Goal: Find specific page/section: Find specific page/section

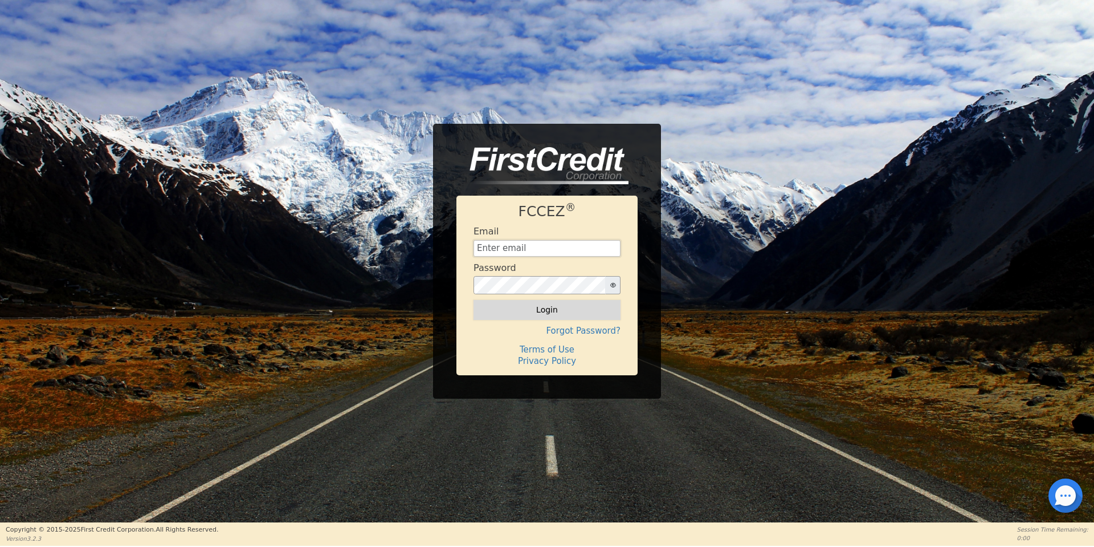
type input "[EMAIL_ADDRESS][DOMAIN_NAME]"
click at [494, 306] on button "Login" at bounding box center [547, 309] width 147 height 19
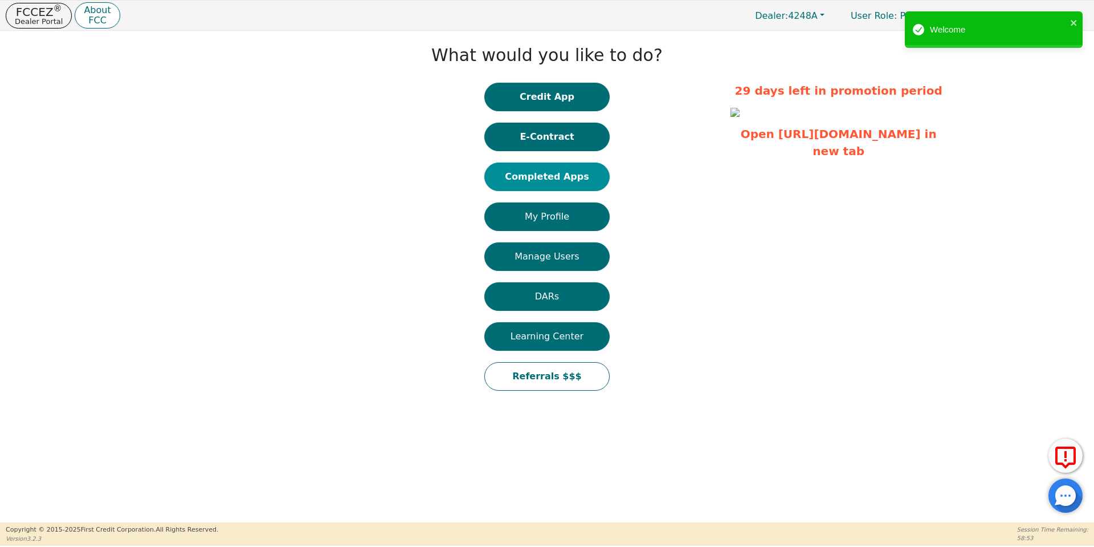
click at [542, 162] on button "Completed Apps" at bounding box center [547, 176] width 125 height 29
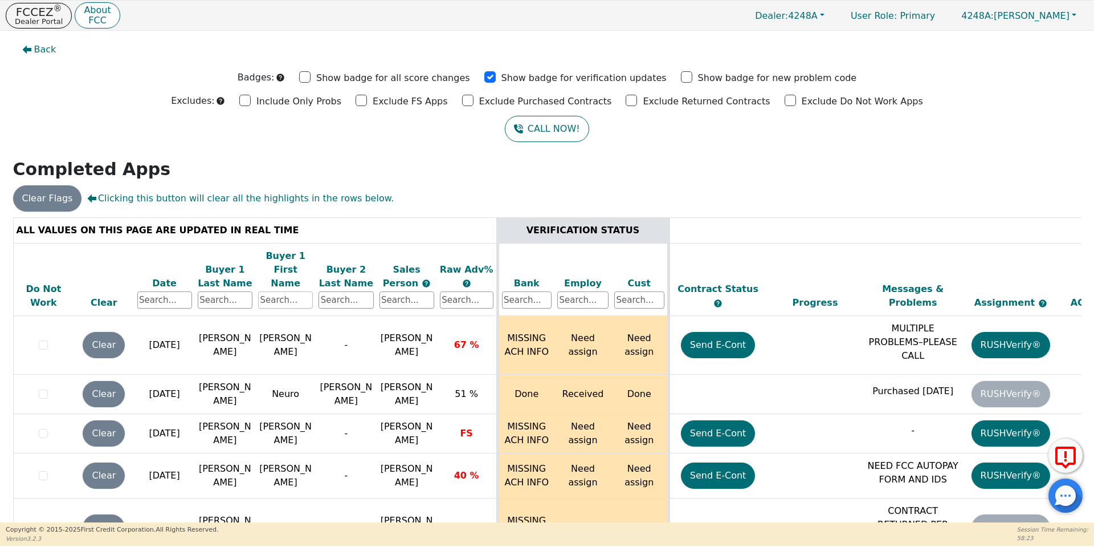
click at [299, 291] on input "text" at bounding box center [285, 299] width 55 height 17
click at [217, 291] on input "text" at bounding box center [225, 299] width 55 height 17
type input "burieson"
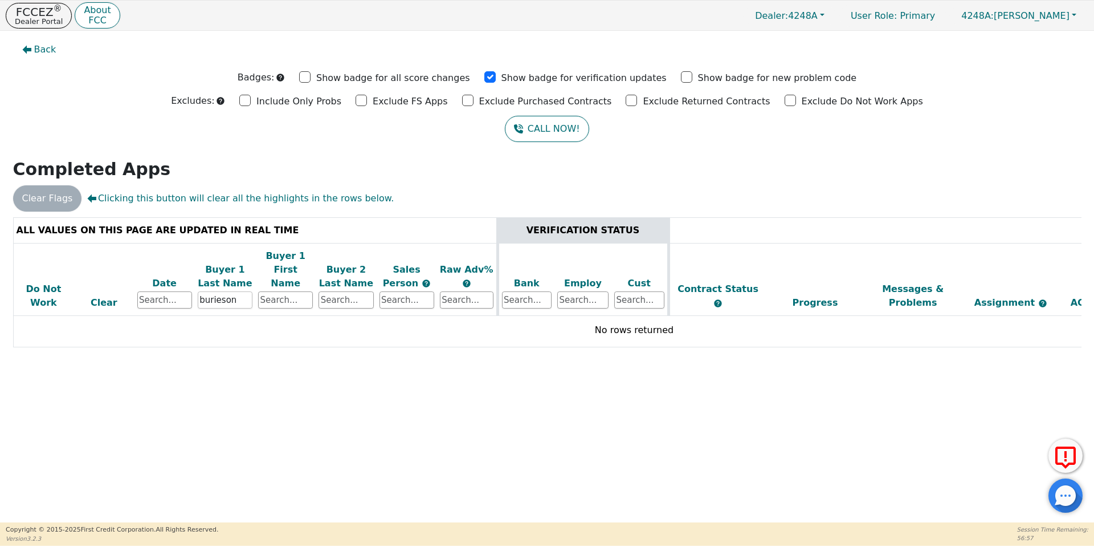
click at [218, 291] on input "burieson" at bounding box center [225, 299] width 55 height 17
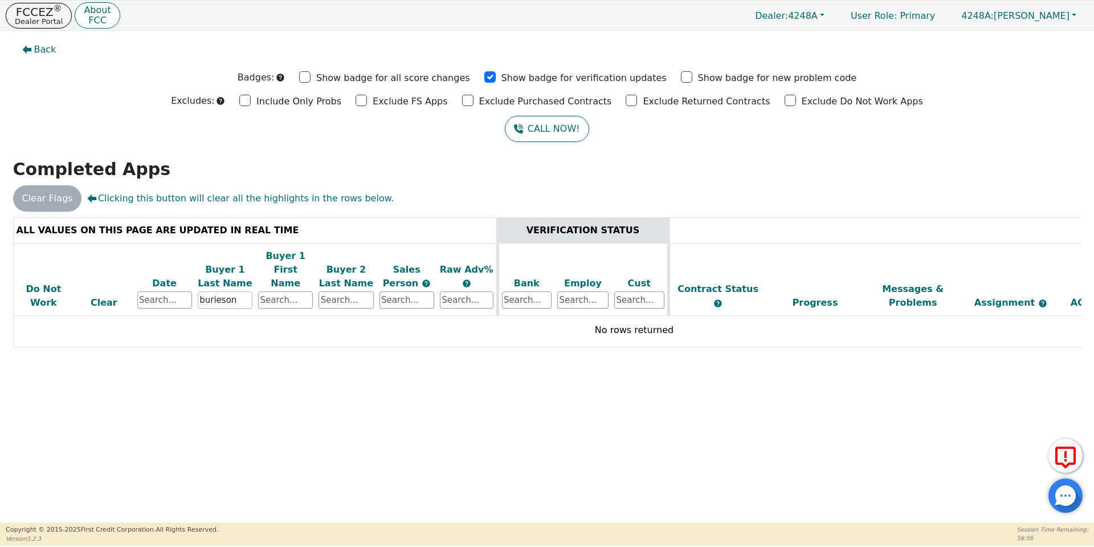
click at [218, 291] on input "burieson" at bounding box center [225, 299] width 55 height 17
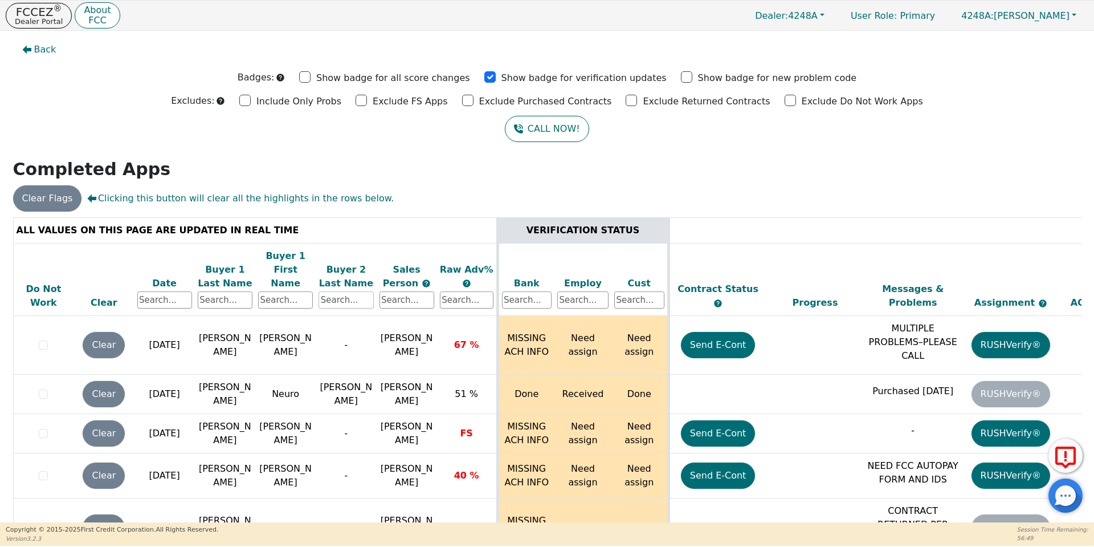
click at [331, 291] on input "text" at bounding box center [346, 299] width 55 height 17
paste input "burieson"
type input "burieson"
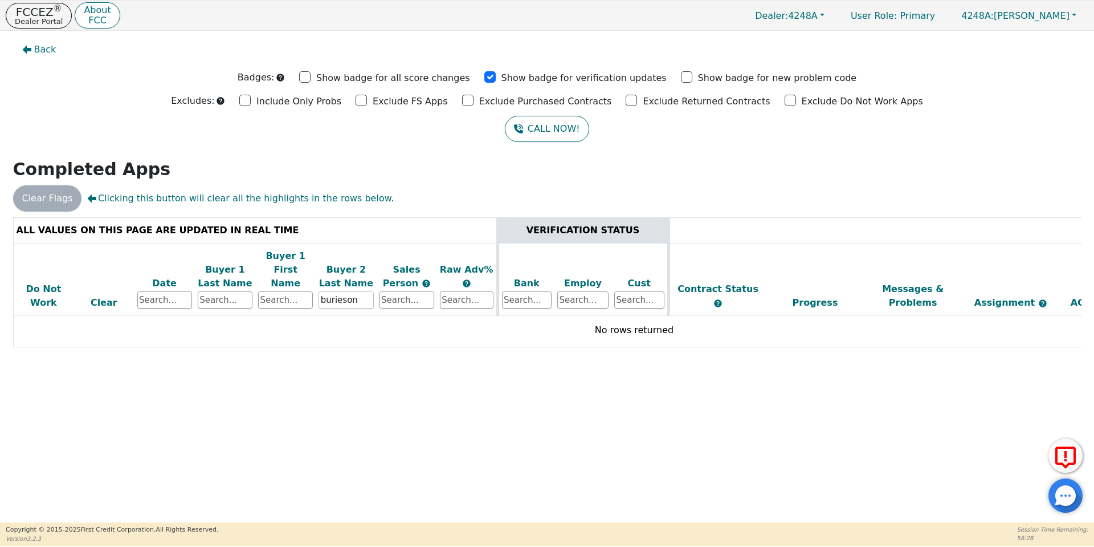
click at [331, 291] on input "burieson" at bounding box center [346, 299] width 55 height 17
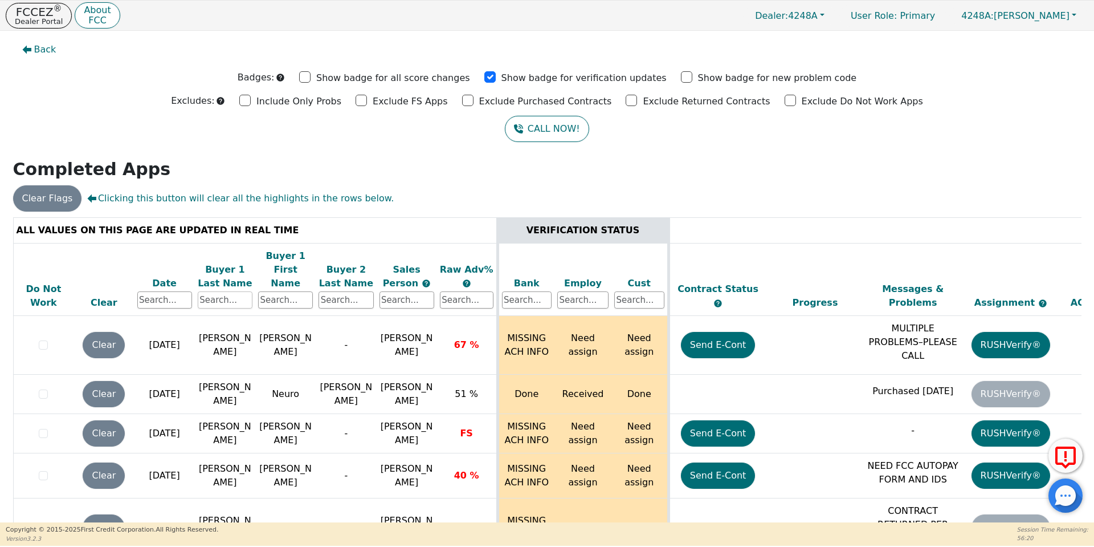
click at [233, 291] on input "text" at bounding box center [225, 299] width 55 height 17
type input "[PERSON_NAME]"
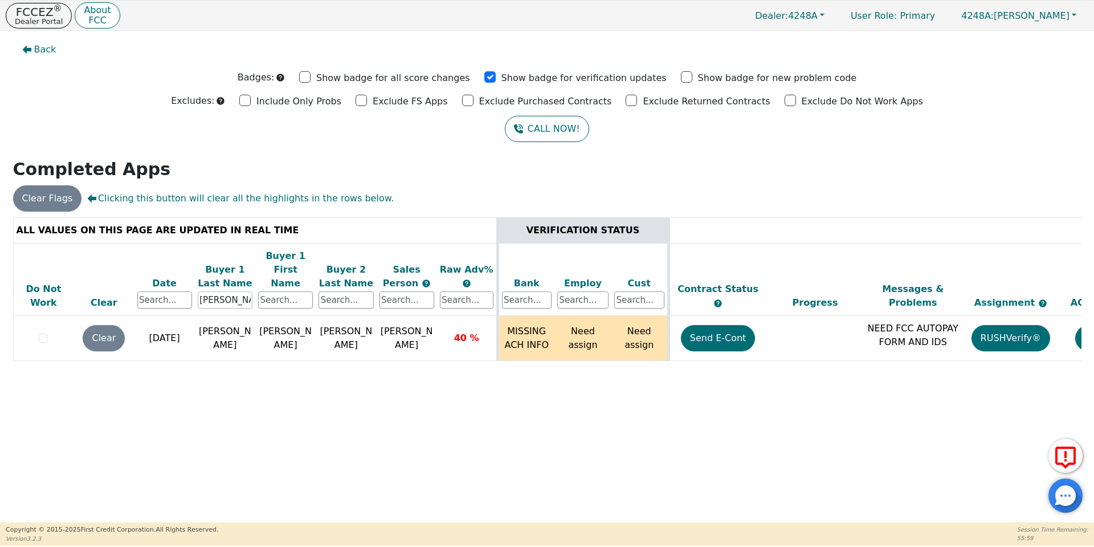
drag, startPoint x: 233, startPoint y: 288, endPoint x: 136, endPoint y: 276, distance: 97.7
click at [136, 276] on tr "Do Not Work Clear Date Buyer 1 Last Name [PERSON_NAME] Buyer 1 First Name Buyer…" at bounding box center [634, 279] width 1243 height 73
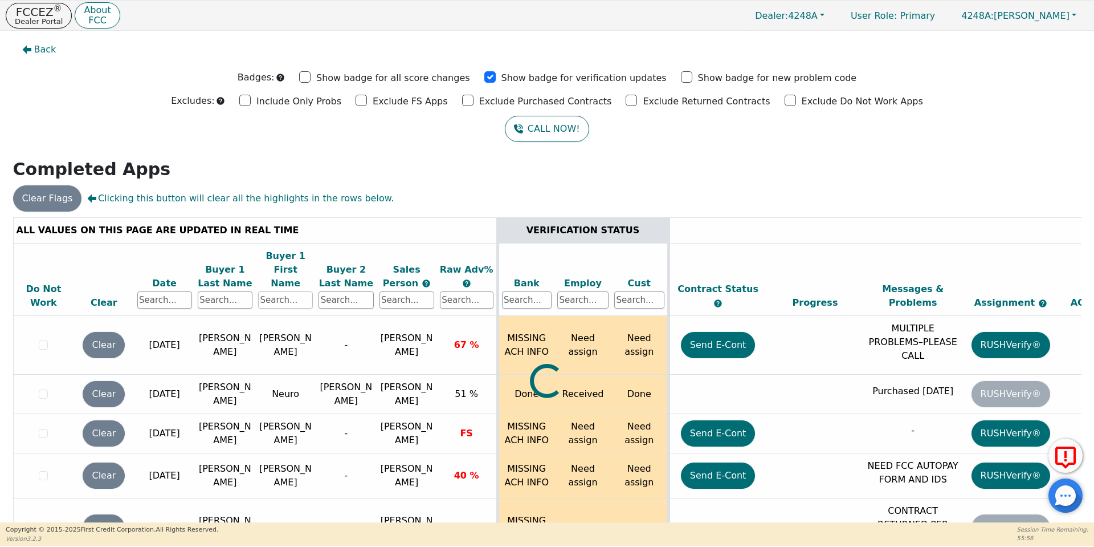
click at [292, 291] on input "text" at bounding box center [285, 299] width 55 height 17
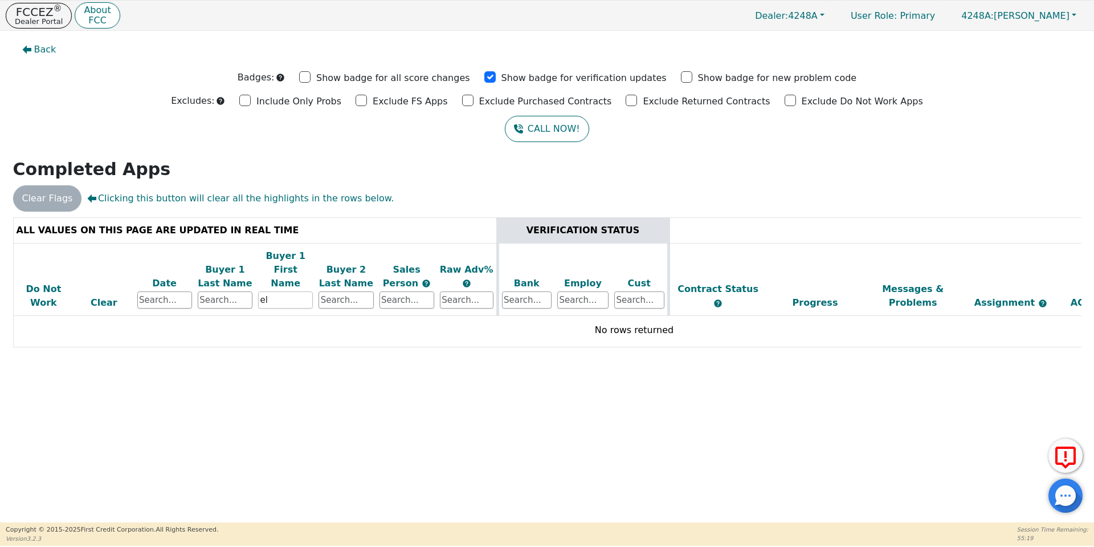
type input "e"
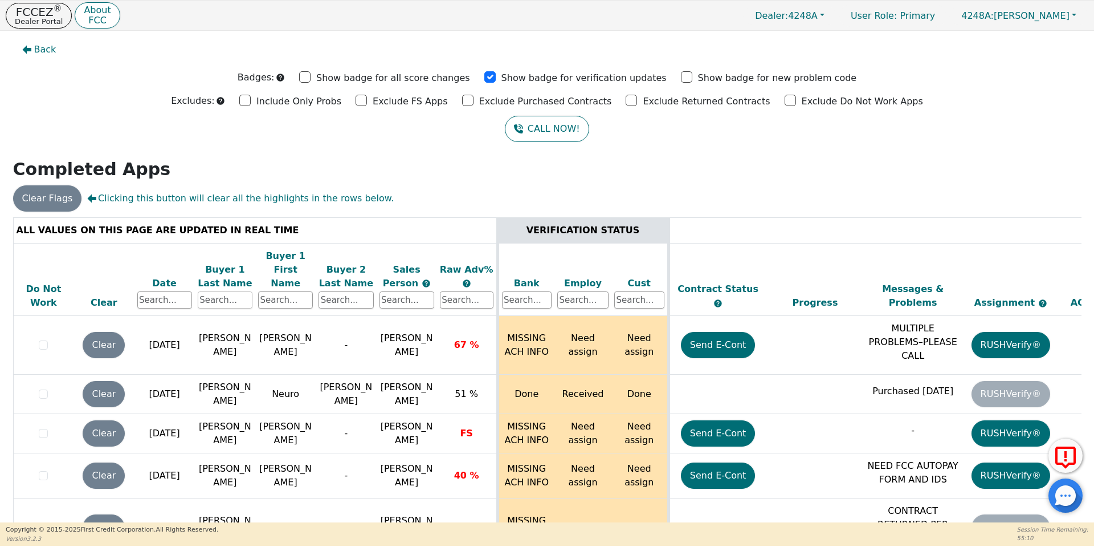
click at [202, 291] on input "text" at bounding box center [225, 299] width 55 height 17
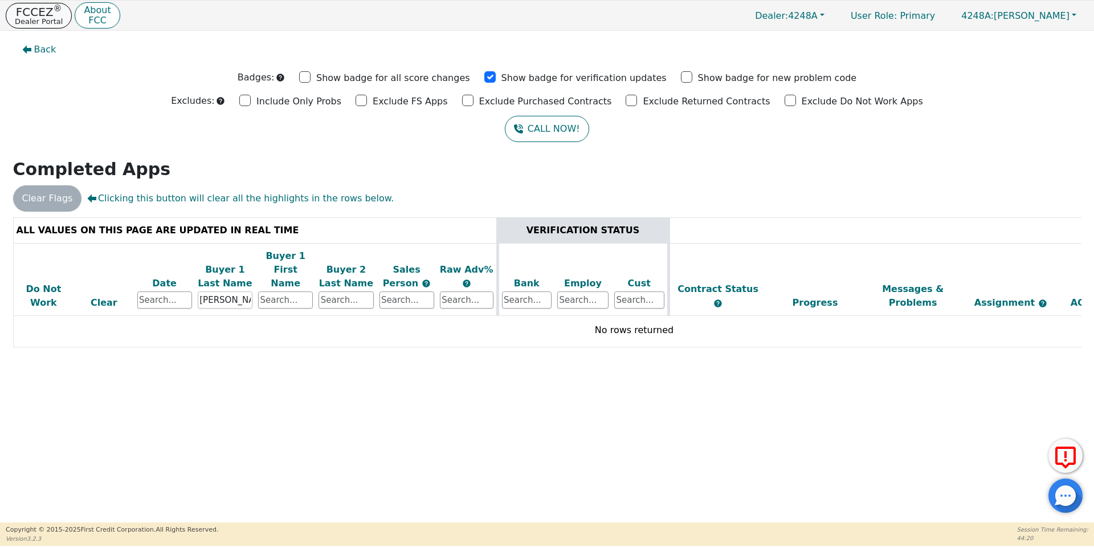
type input "[PERSON_NAME]"
click at [37, 21] on p "Dealer Portal" at bounding box center [39, 21] width 48 height 7
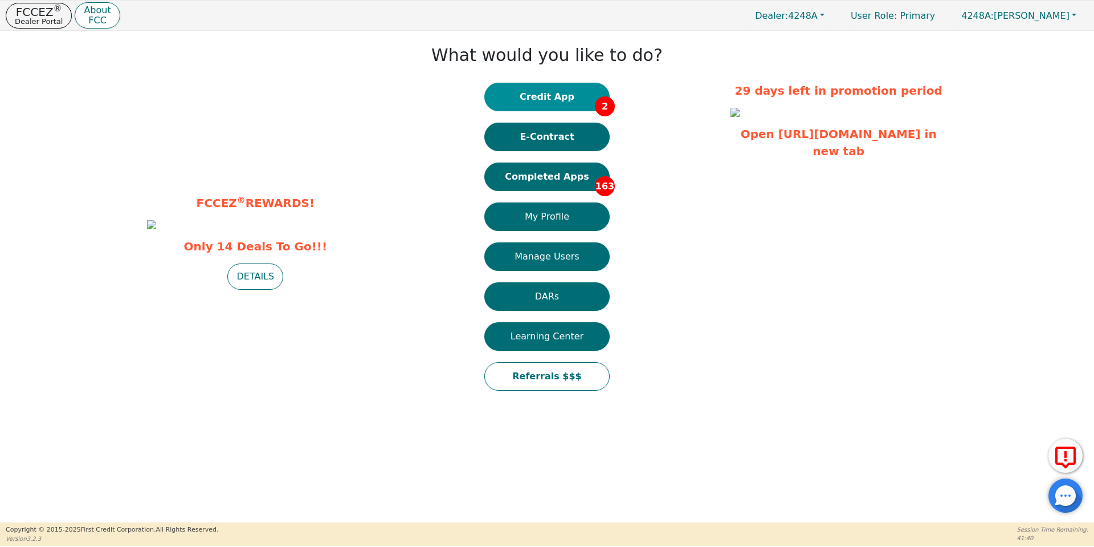
click at [575, 89] on button "Credit App 2" at bounding box center [547, 97] width 125 height 29
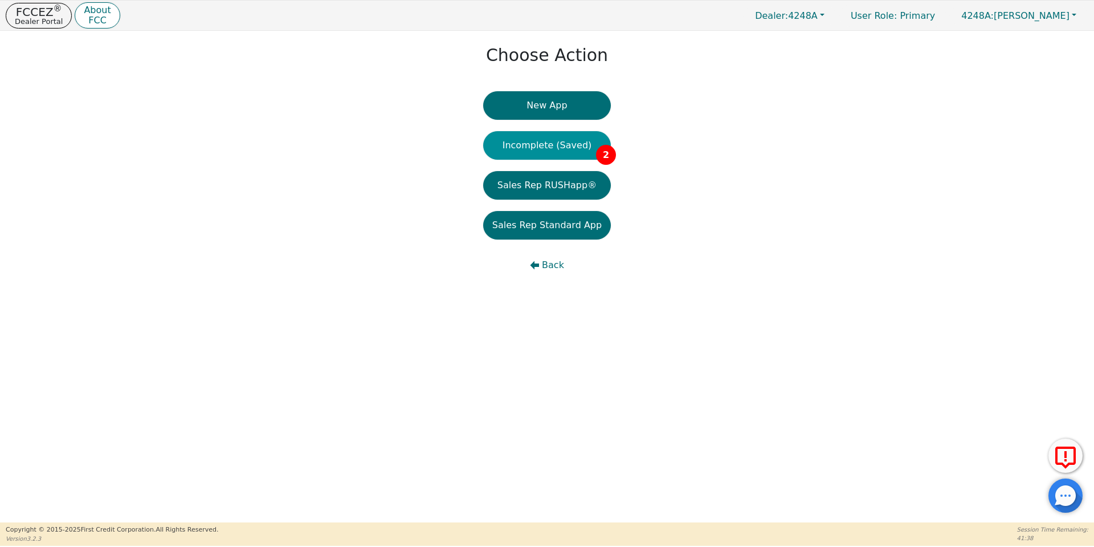
click at [522, 148] on button "Incomplete (Saved) 2" at bounding box center [547, 145] width 128 height 29
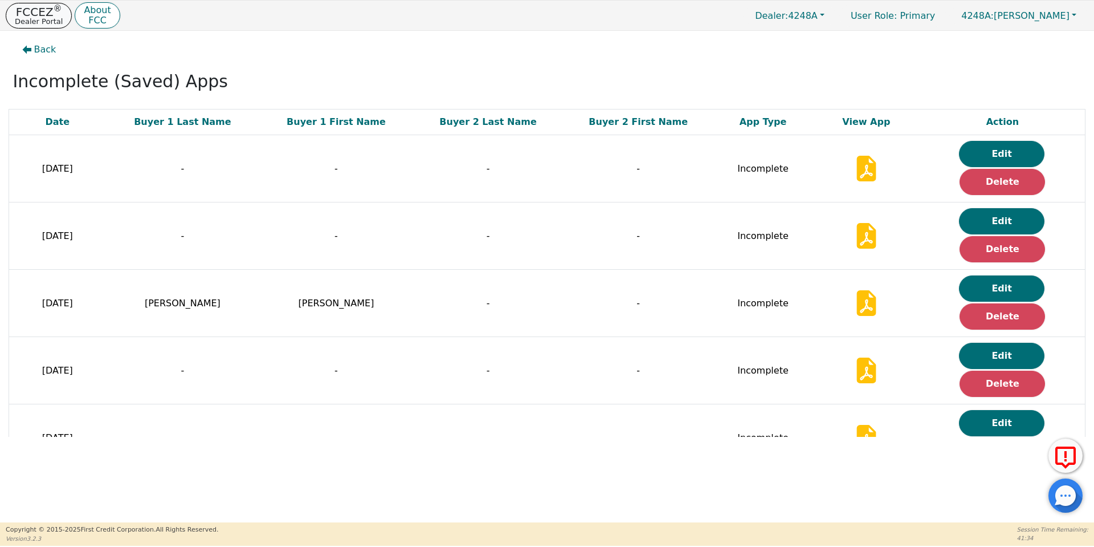
click at [13, 5] on button "FCCEZ ® Dealer Portal" at bounding box center [39, 16] width 66 height 26
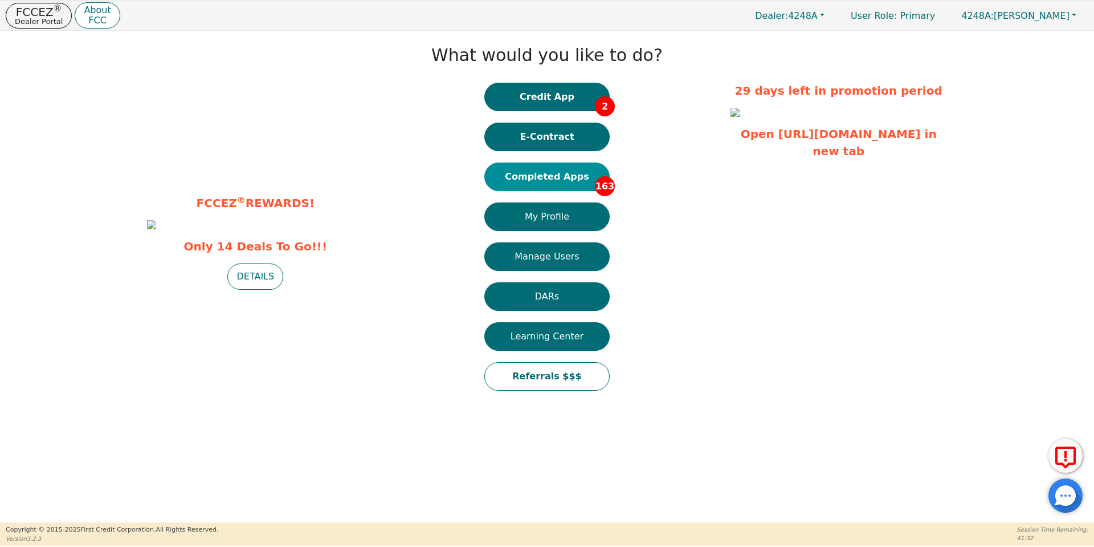
click at [565, 180] on button "Completed Apps 163" at bounding box center [547, 176] width 125 height 29
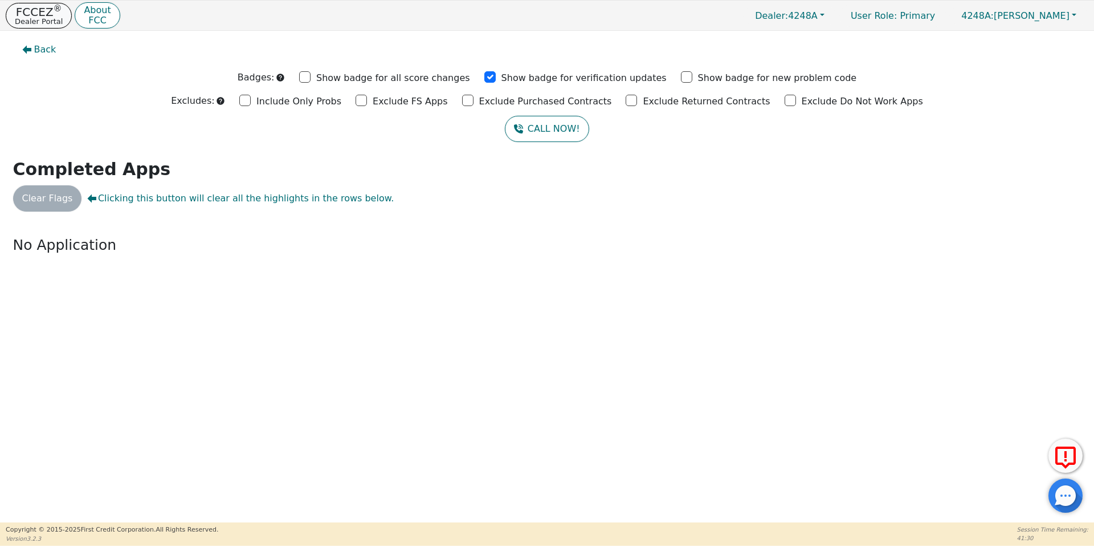
click at [51, 15] on p "FCCEZ ®" at bounding box center [39, 11] width 48 height 11
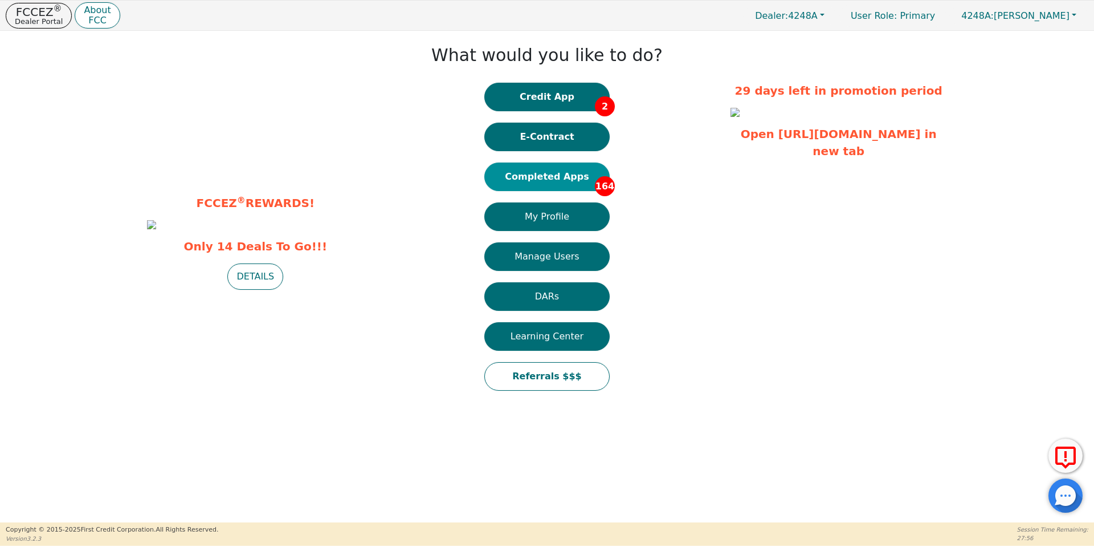
click at [551, 168] on button "Completed Apps 164" at bounding box center [547, 176] width 125 height 29
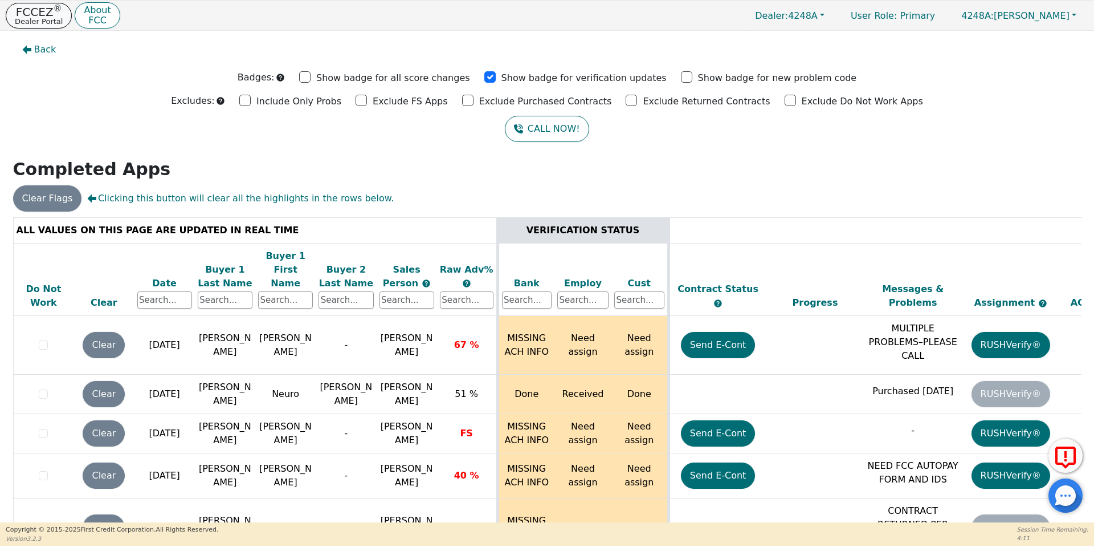
click at [40, 10] on p "FCCEZ ®" at bounding box center [39, 11] width 48 height 11
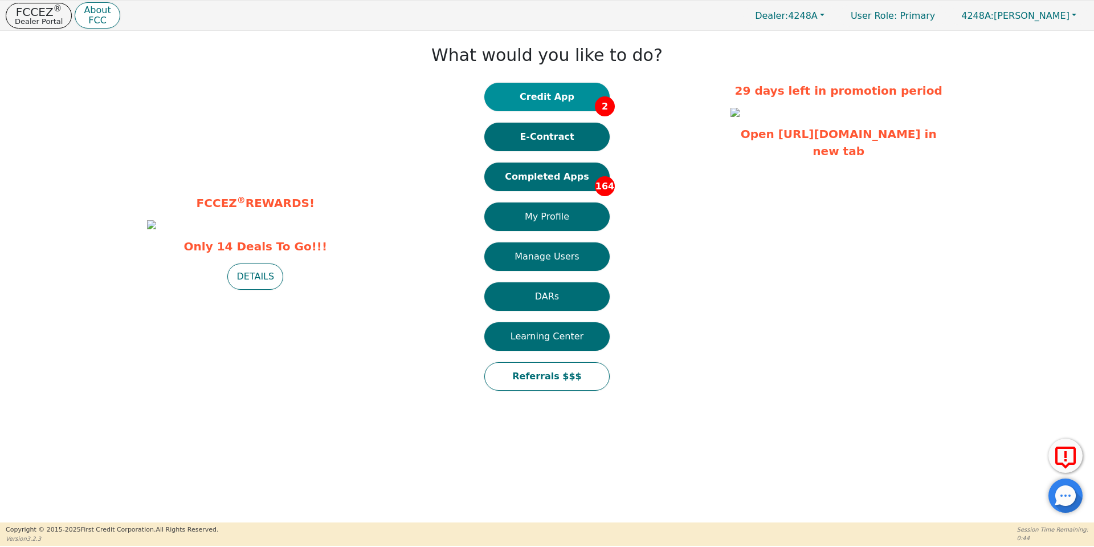
click at [561, 95] on button "Credit App 2" at bounding box center [547, 97] width 125 height 29
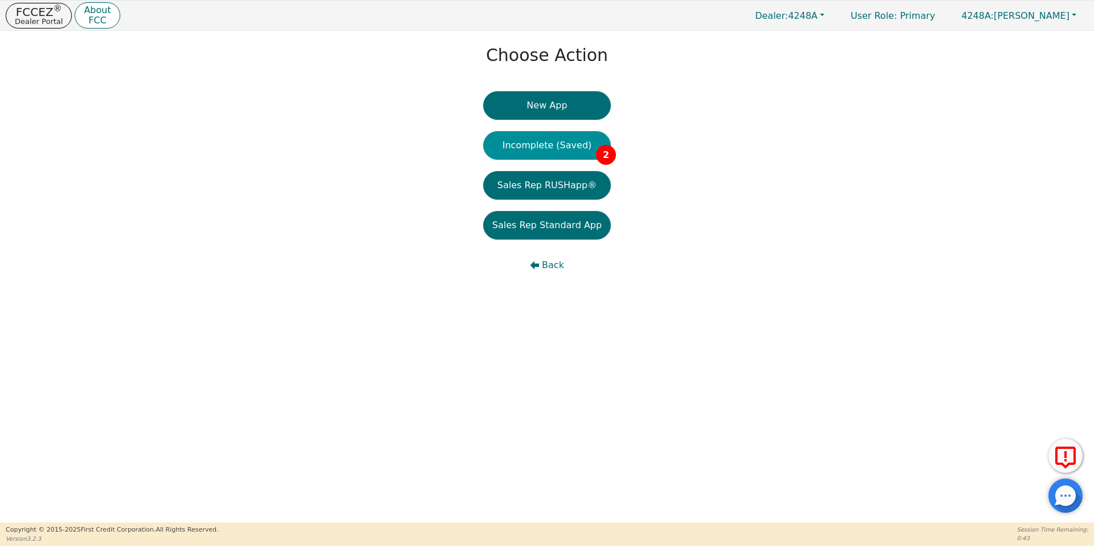
click at [569, 153] on button "Incomplete (Saved) 2" at bounding box center [547, 145] width 128 height 29
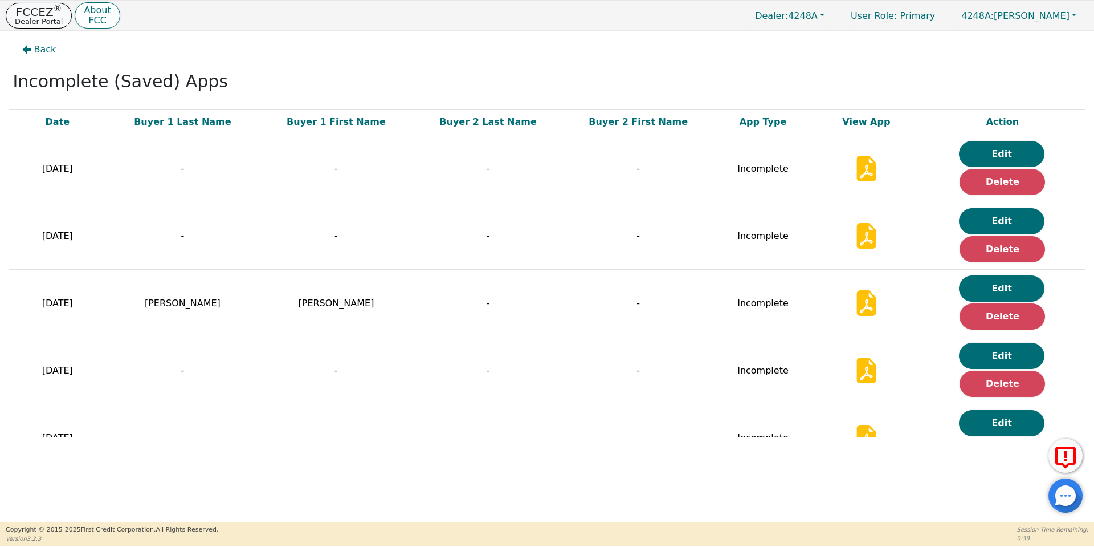
click at [33, 21] on p "Dealer Portal" at bounding box center [39, 21] width 48 height 7
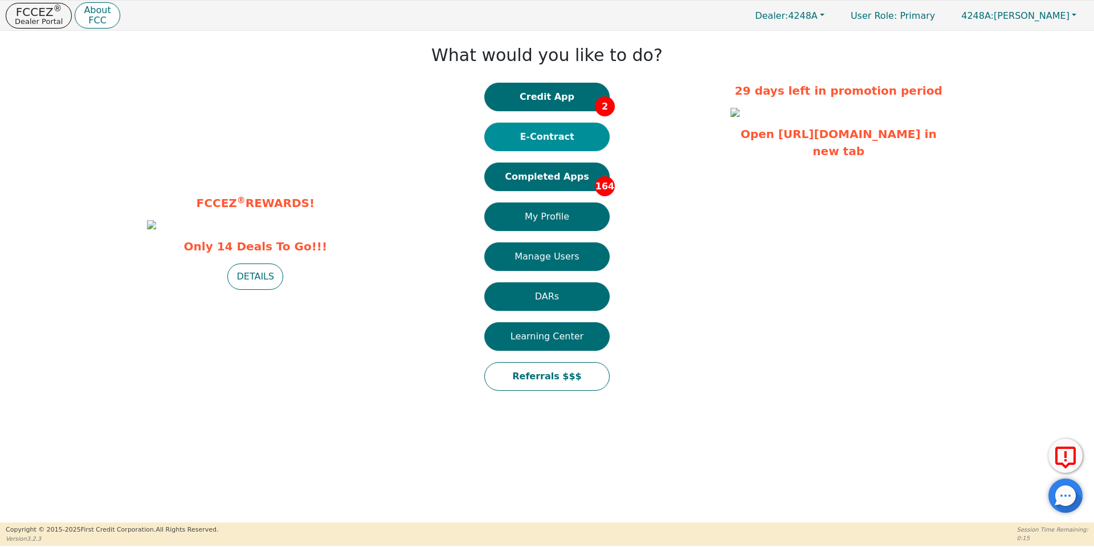
click at [567, 132] on button "E-Contract" at bounding box center [547, 137] width 125 height 29
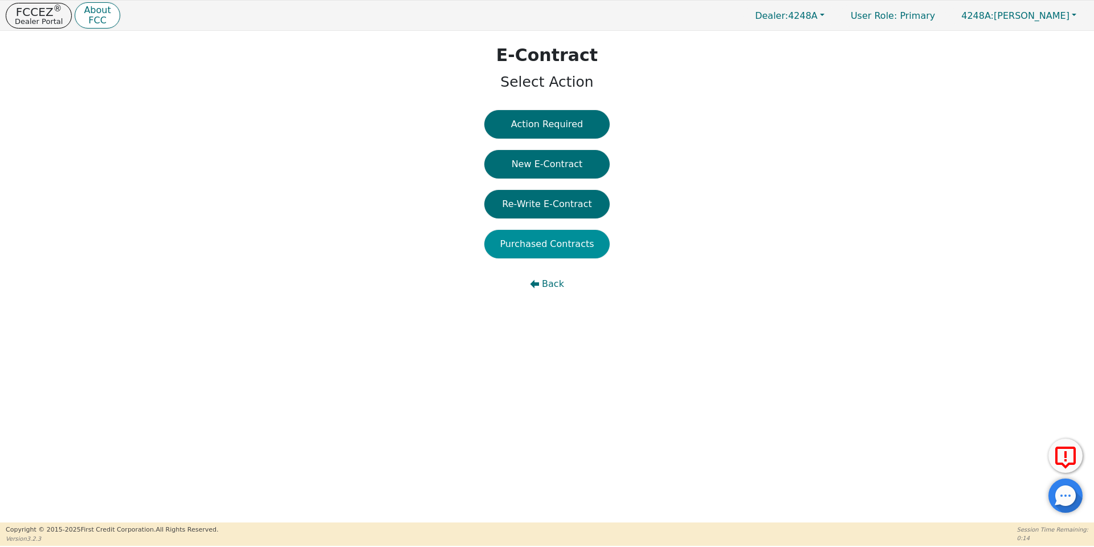
click at [567, 237] on button "Purchased Contracts" at bounding box center [547, 244] width 125 height 29
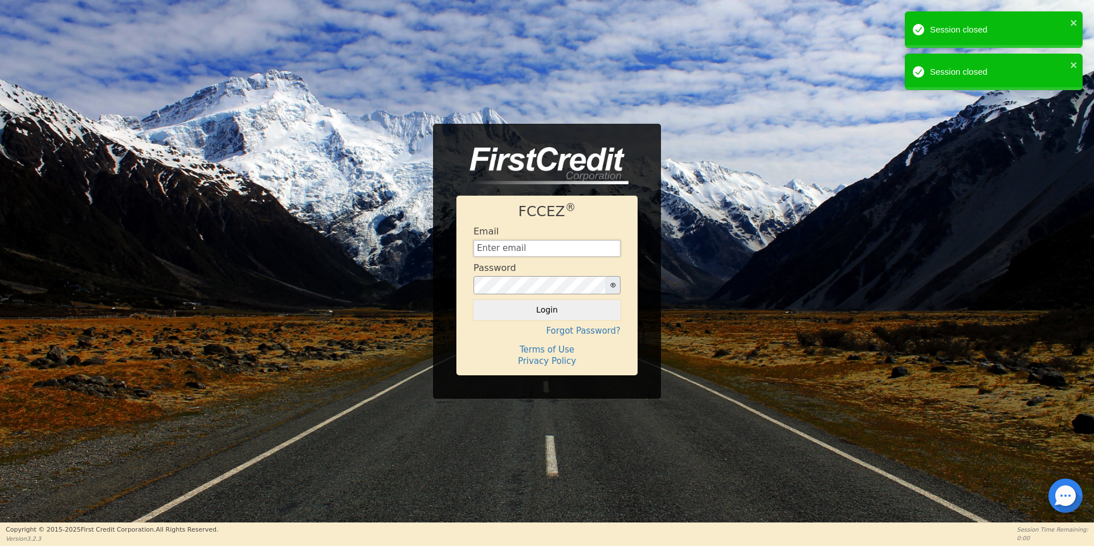
type input "[EMAIL_ADDRESS][DOMAIN_NAME]"
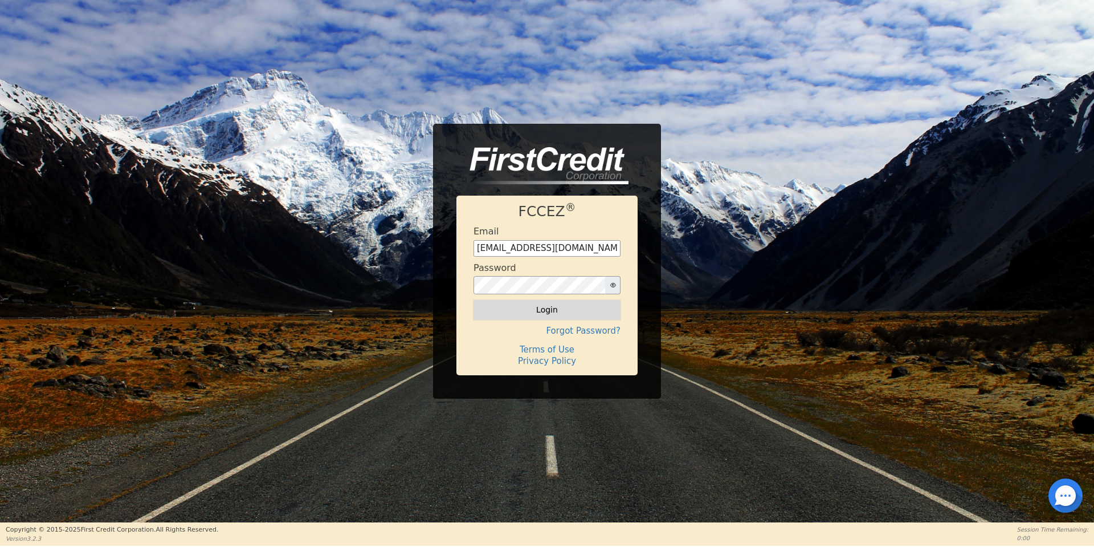
click at [550, 304] on button "Login" at bounding box center [547, 309] width 147 height 19
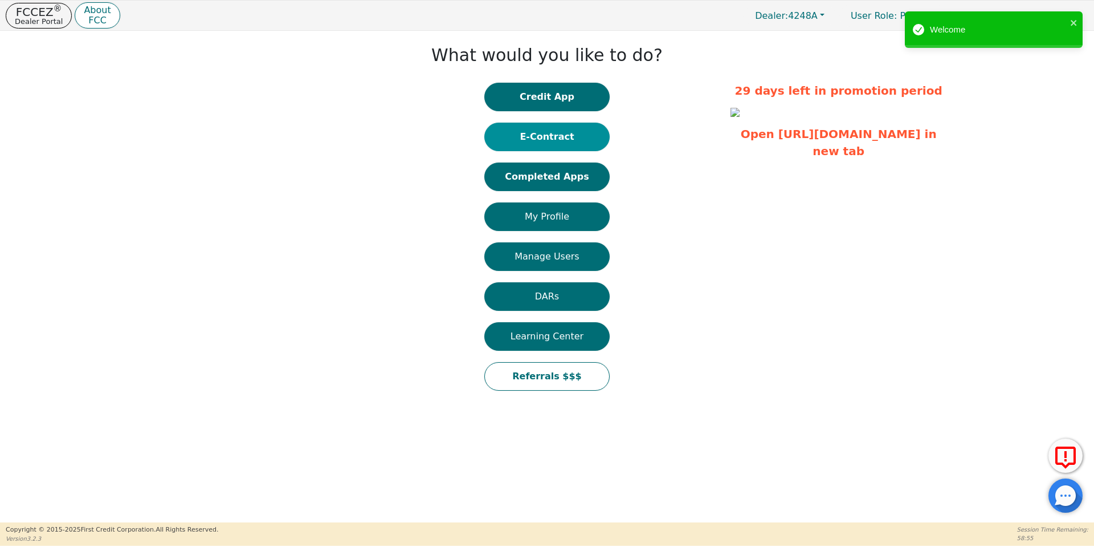
click at [565, 143] on button "E-Contract" at bounding box center [547, 137] width 125 height 29
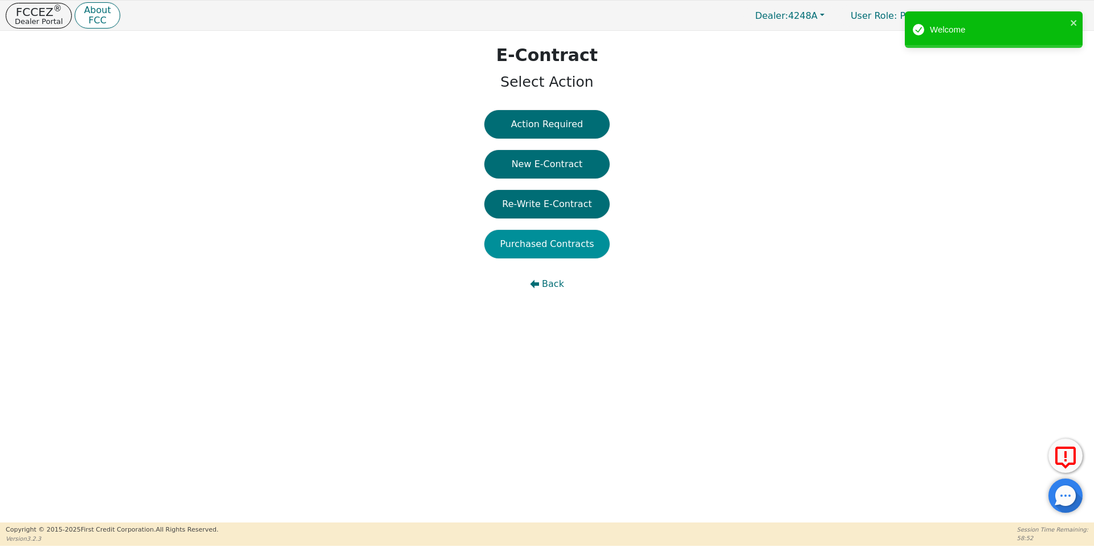
click at [570, 243] on button "Purchased Contracts" at bounding box center [547, 244] width 125 height 29
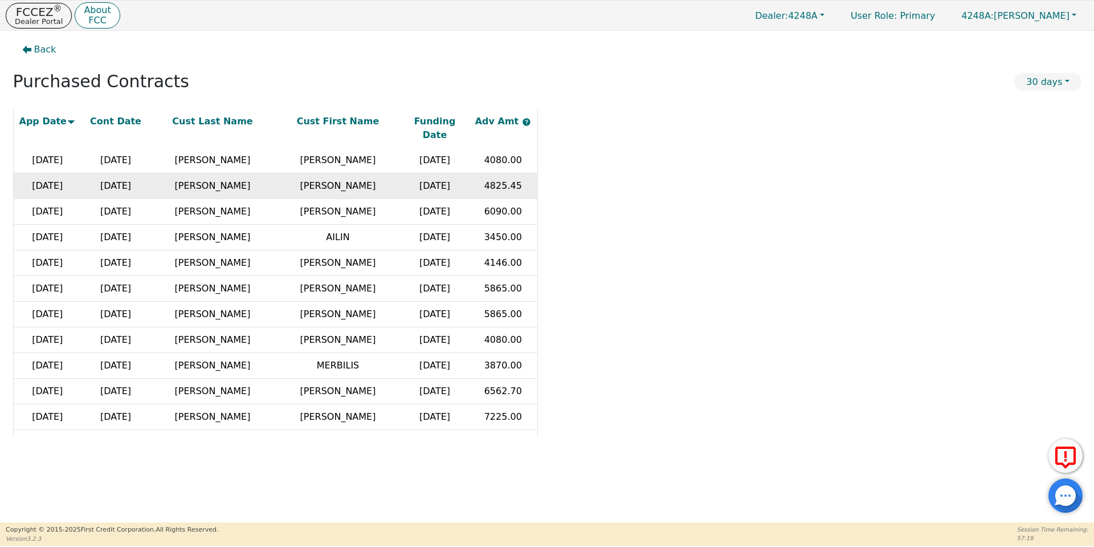
scroll to position [229, 0]
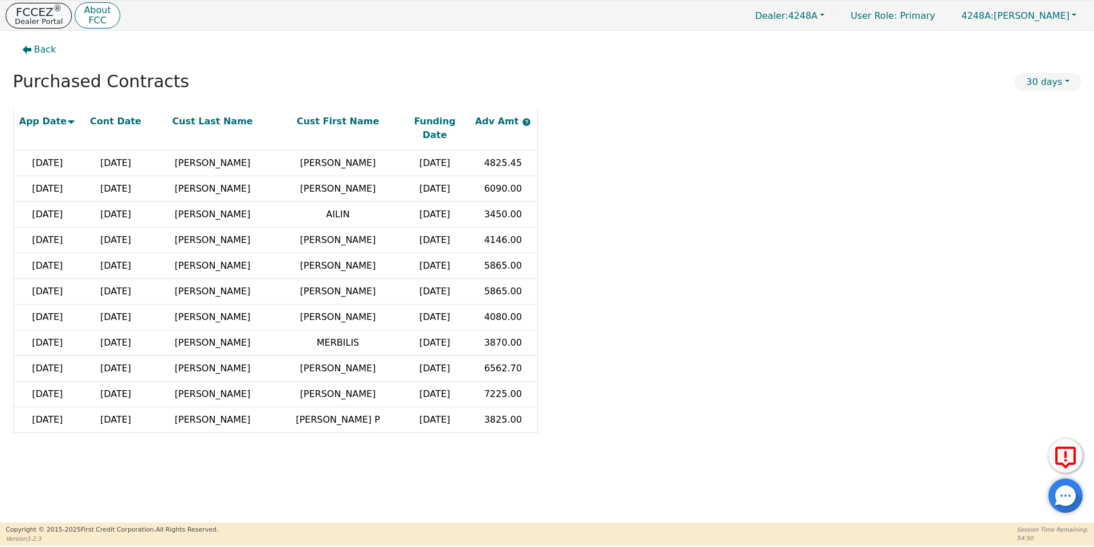
click at [19, 6] on p "FCCEZ ®" at bounding box center [39, 11] width 48 height 11
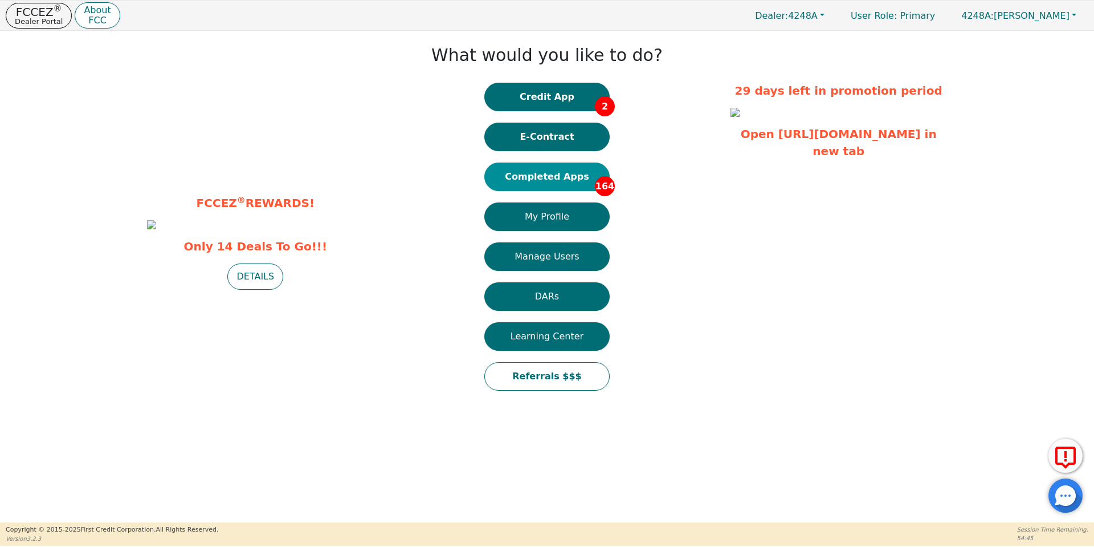
click at [568, 176] on button "Completed Apps 164" at bounding box center [547, 176] width 125 height 29
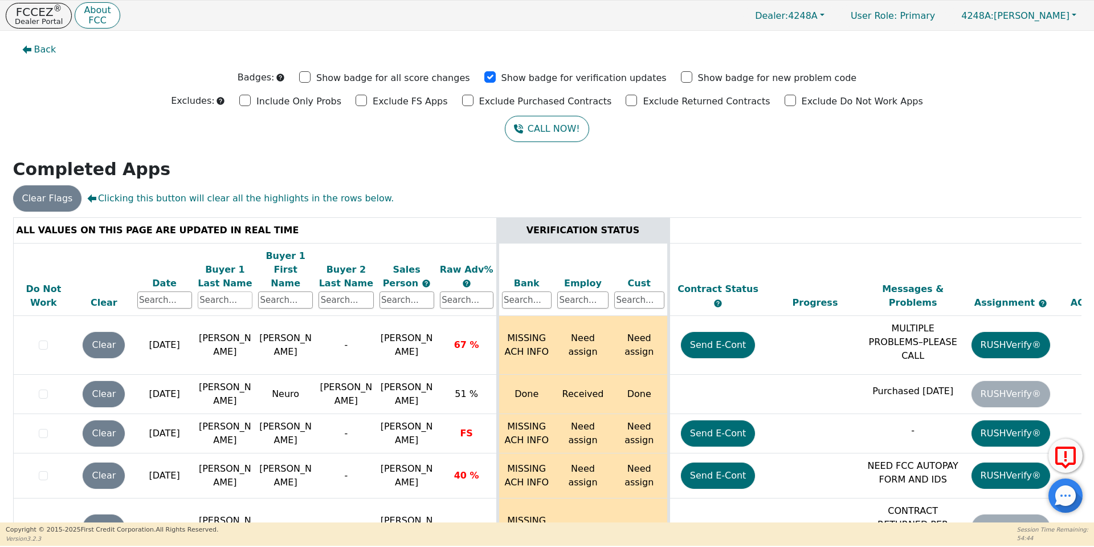
click at [236, 291] on input "text" at bounding box center [225, 299] width 55 height 17
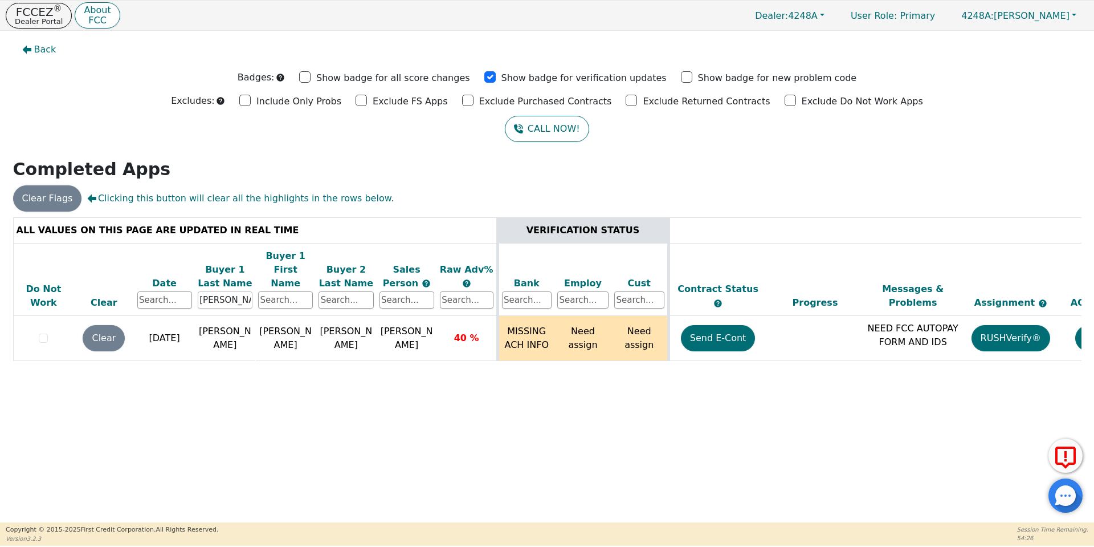
drag, startPoint x: 249, startPoint y: 284, endPoint x: 140, endPoint y: 284, distance: 109.4
click at [140, 284] on tr "Do Not Work Clear Date Buyer 1 Last Name [PERSON_NAME] Buyer 1 First Name Buyer…" at bounding box center [634, 279] width 1243 height 73
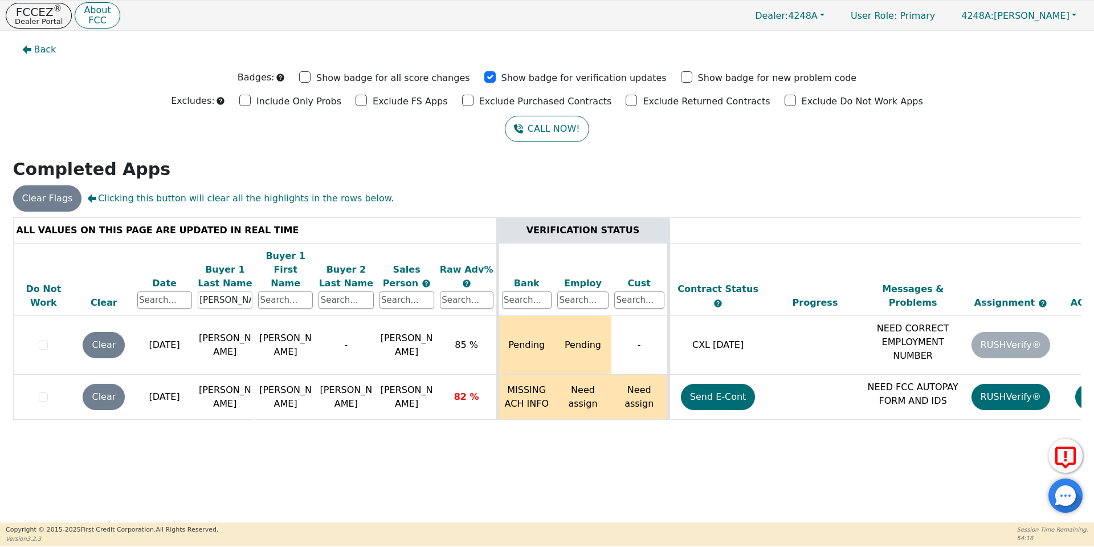
type input "[PERSON_NAME]"
click at [30, 27] on button "FCCEZ ® Dealer Portal" at bounding box center [39, 16] width 66 height 26
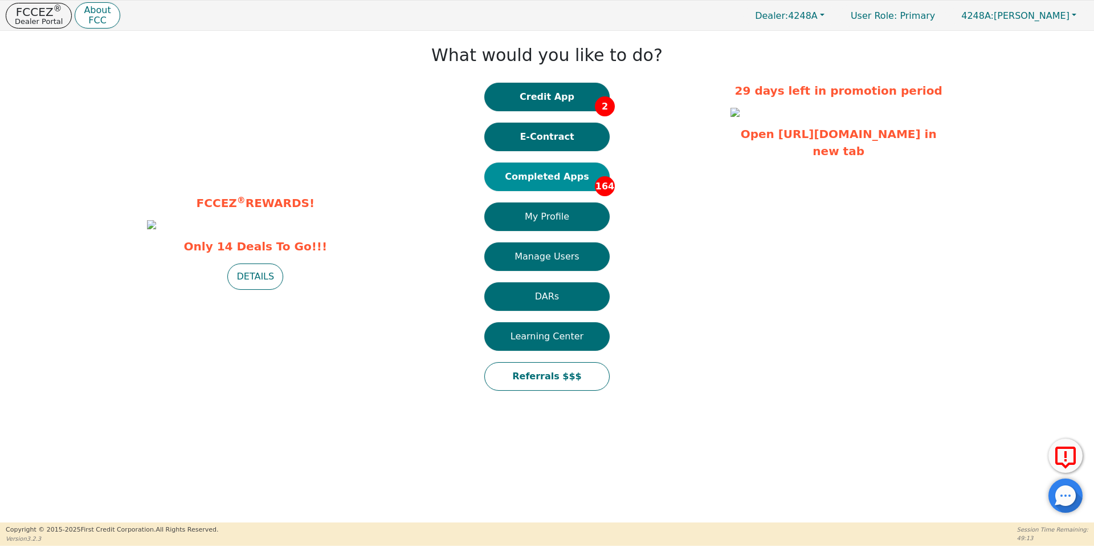
click at [559, 175] on button "Completed Apps 164" at bounding box center [547, 176] width 125 height 29
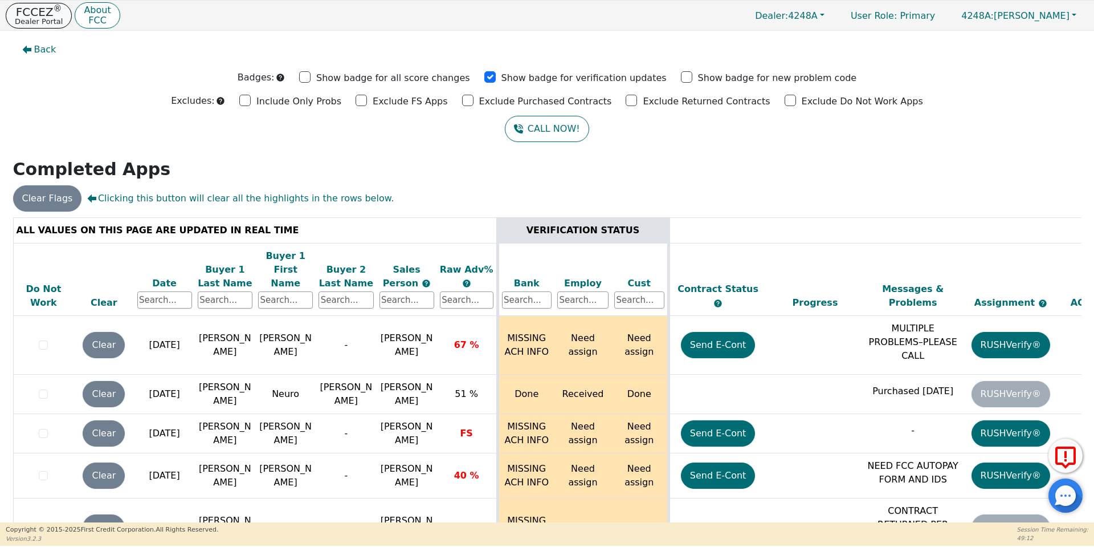
click at [33, 9] on p "FCCEZ ®" at bounding box center [39, 11] width 48 height 11
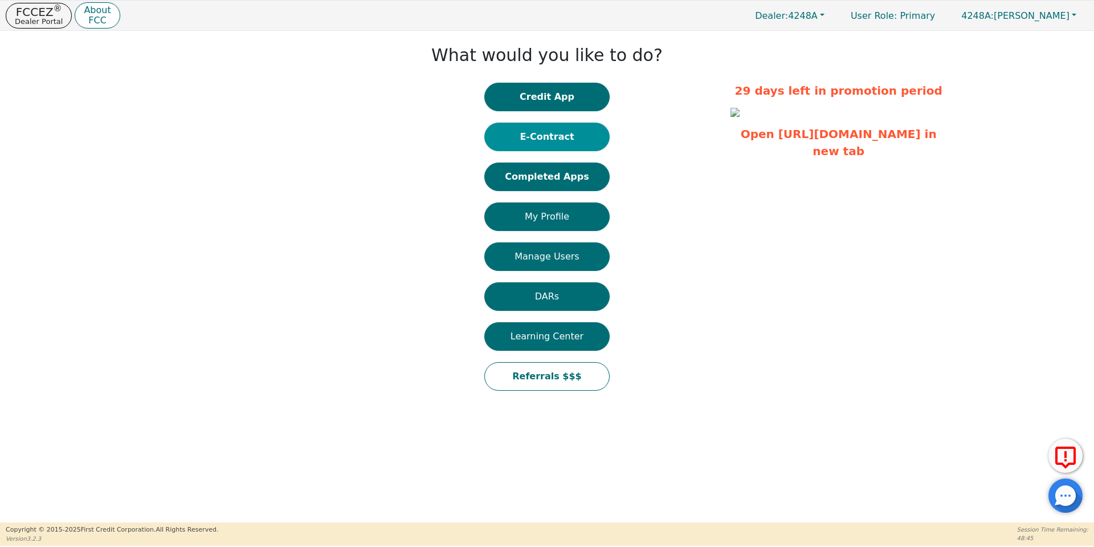
click at [549, 146] on button "E-Contract" at bounding box center [547, 137] width 125 height 29
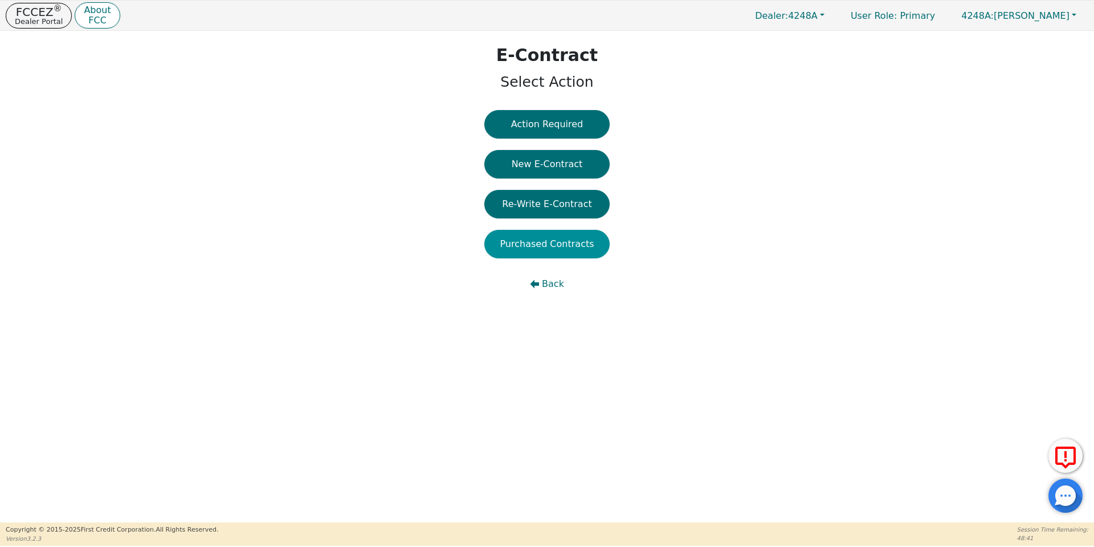
click at [545, 254] on button "Purchased Contracts" at bounding box center [547, 244] width 125 height 29
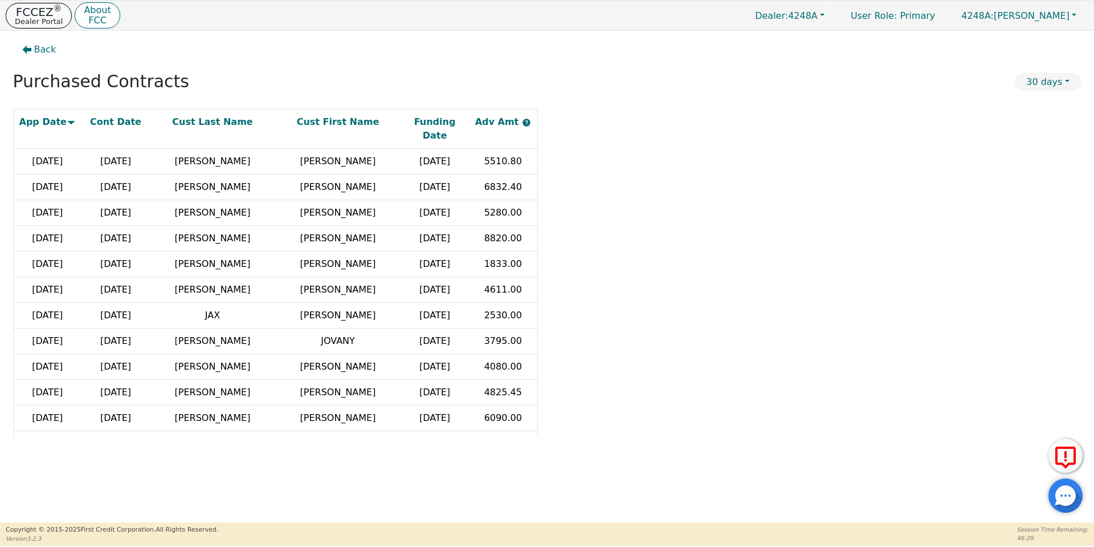
click at [26, 18] on p "Dealer Portal" at bounding box center [39, 21] width 48 height 7
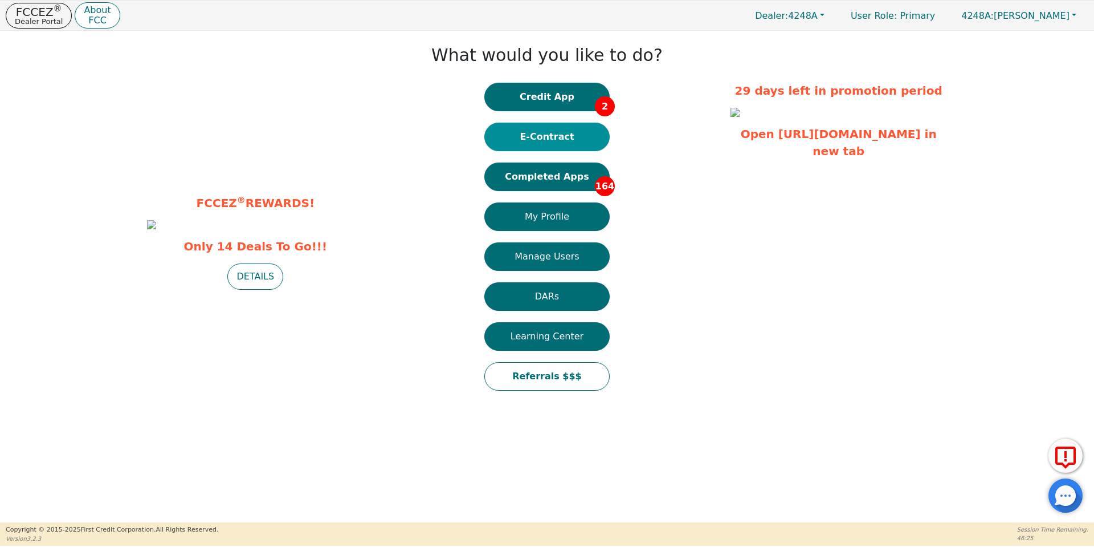
click at [556, 139] on button "E-Contract" at bounding box center [547, 137] width 125 height 29
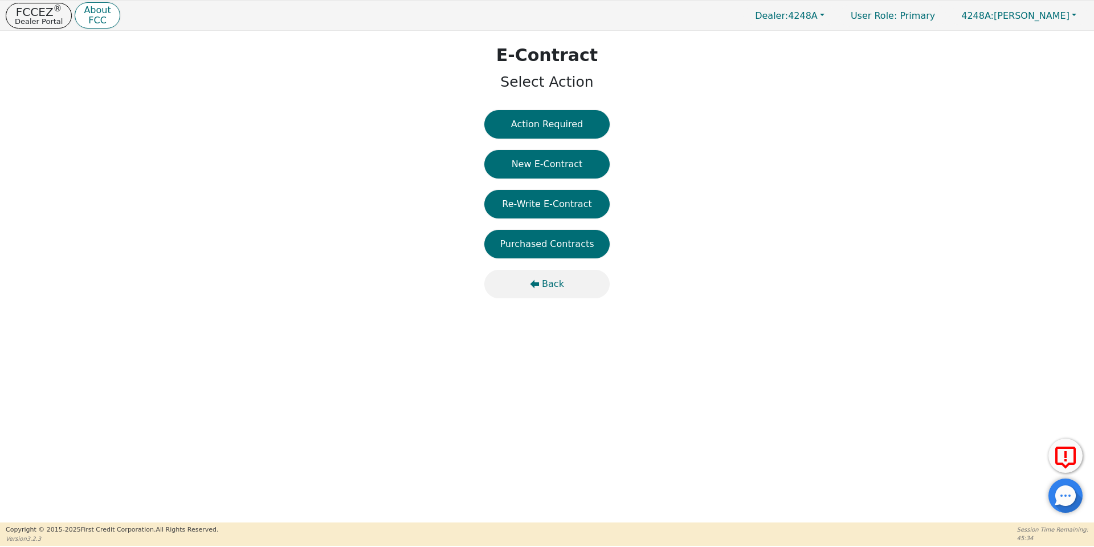
click at [553, 282] on span "Back" at bounding box center [553, 284] width 22 height 14
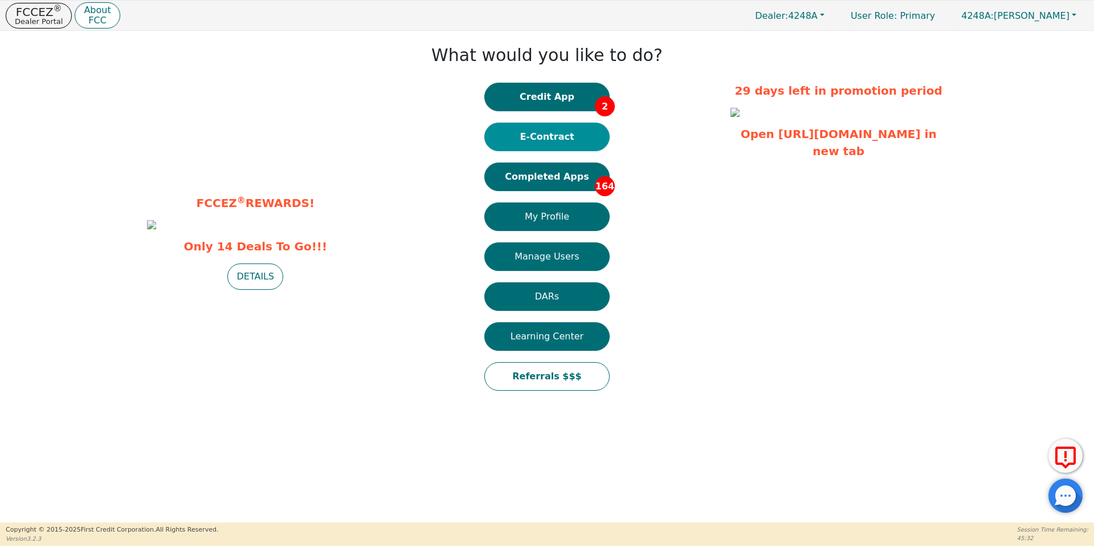
click at [560, 132] on button "E-Contract" at bounding box center [547, 137] width 125 height 29
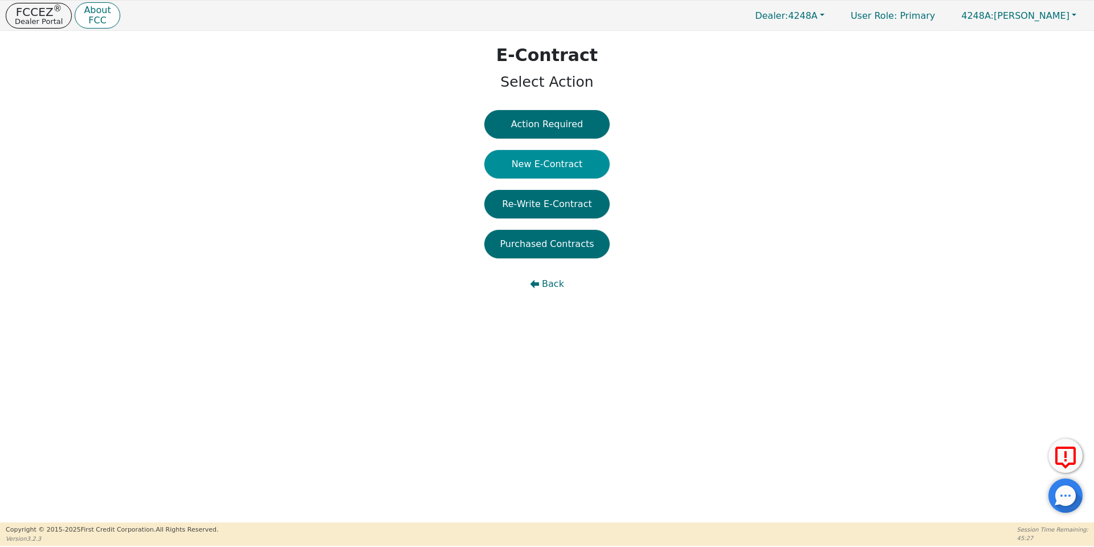
click at [543, 167] on button "New E-Contract" at bounding box center [547, 164] width 125 height 29
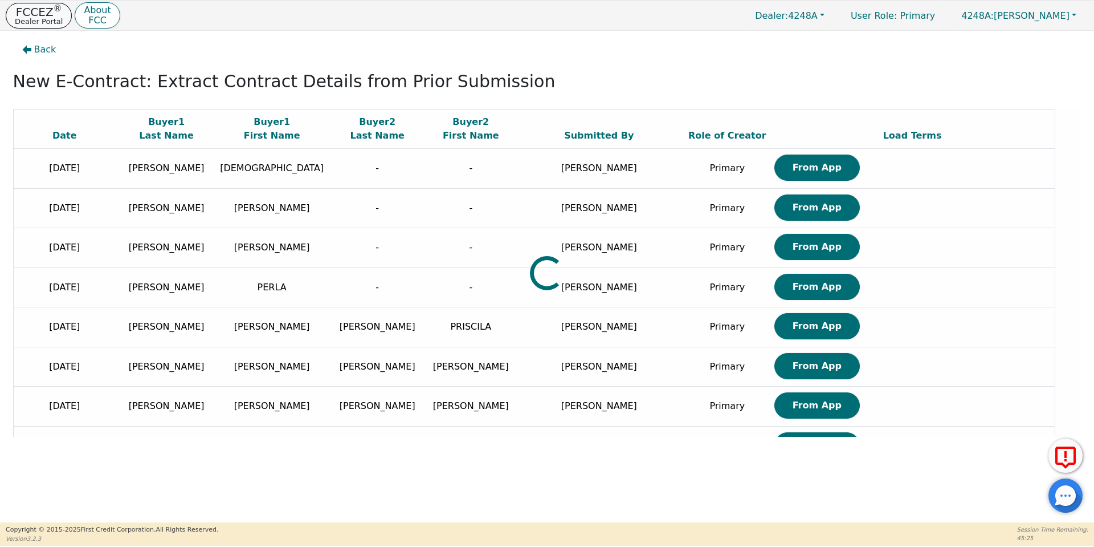
click at [47, 12] on p "FCCEZ ®" at bounding box center [39, 11] width 48 height 11
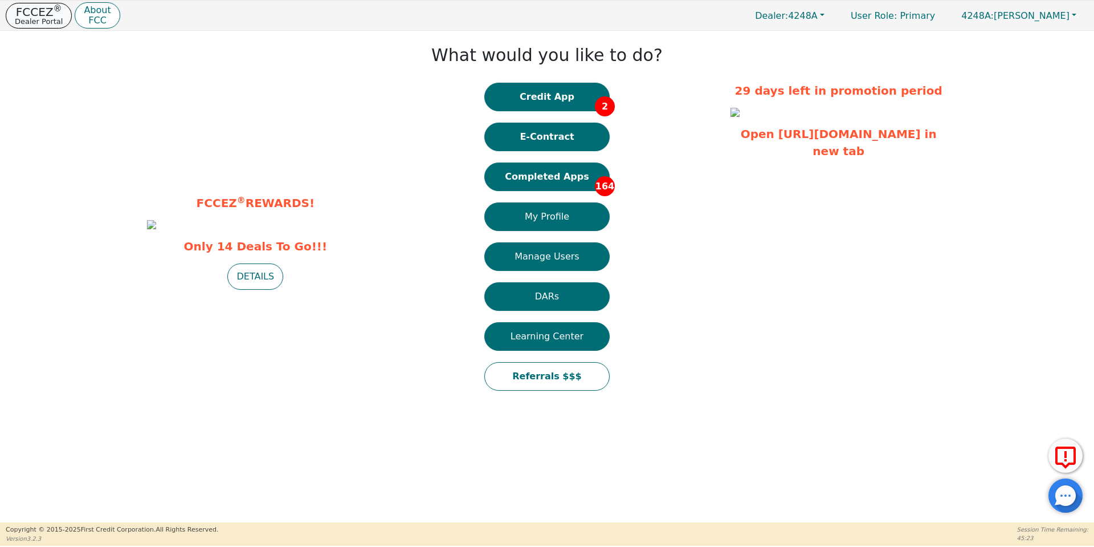
click at [47, 12] on p "FCCEZ ®" at bounding box center [39, 11] width 48 height 11
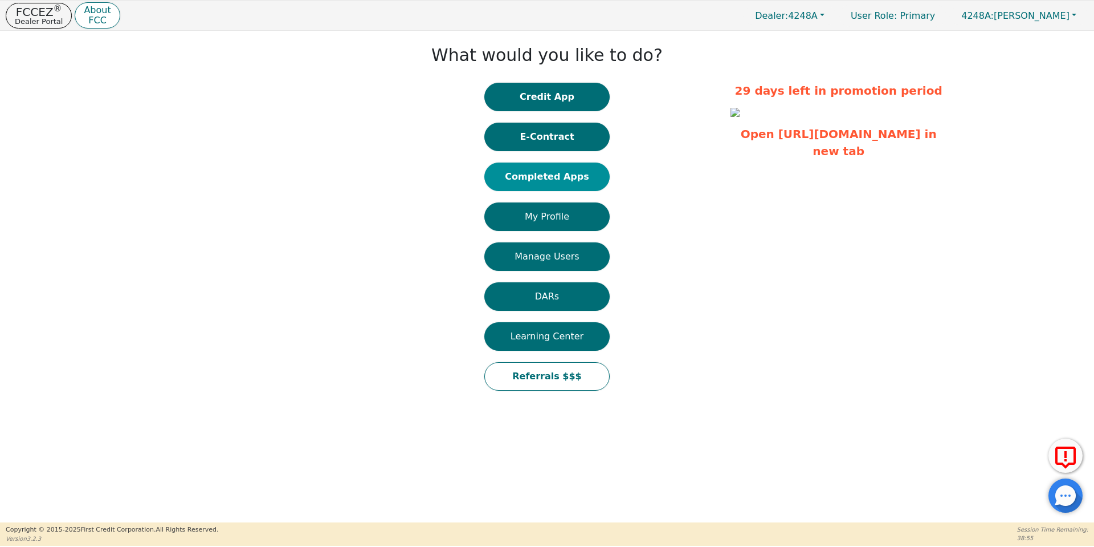
click at [549, 182] on button "Completed Apps" at bounding box center [547, 176] width 125 height 29
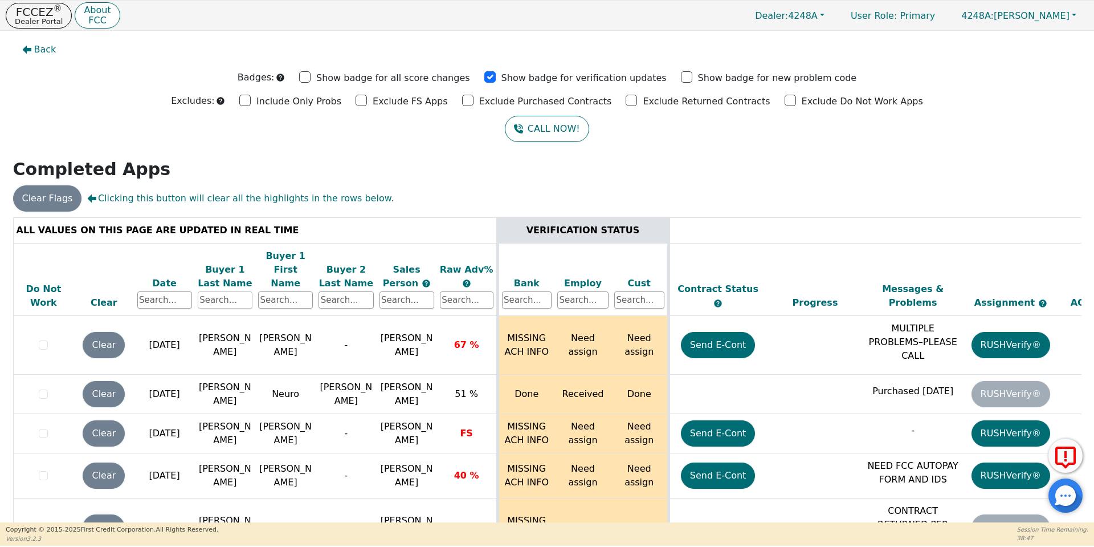
click at [218, 291] on input "text" at bounding box center [225, 299] width 55 height 17
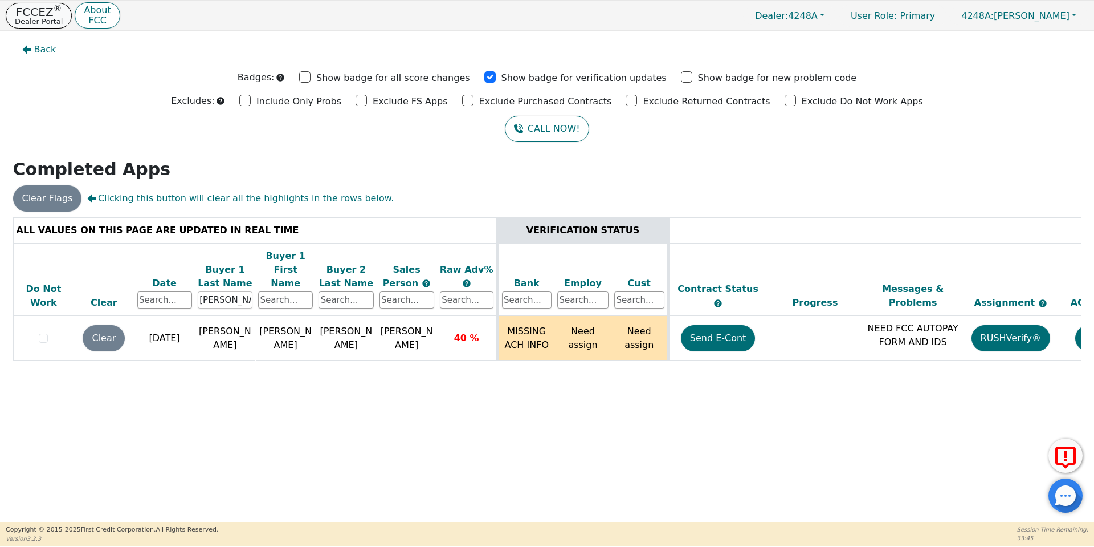
type input "[PERSON_NAME]"
click at [46, 24] on p "Dealer Portal" at bounding box center [39, 21] width 48 height 7
